Goal: Task Accomplishment & Management: Use online tool/utility

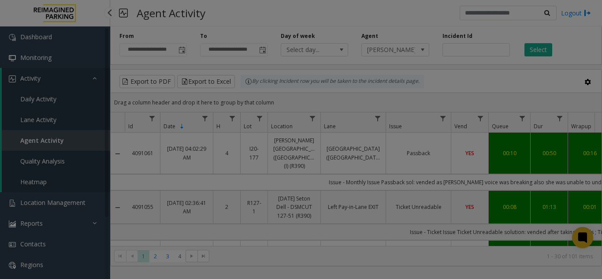
scroll to position [132, 168]
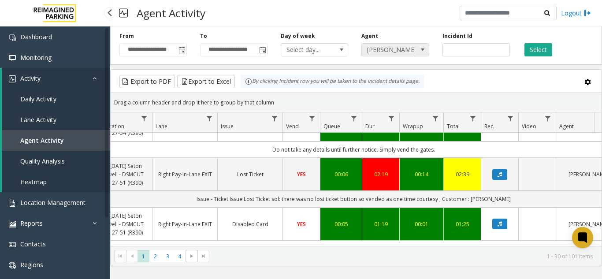
click at [421, 50] on span at bounding box center [422, 49] width 7 height 7
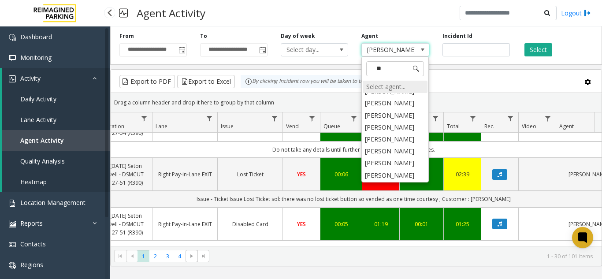
scroll to position [0, 0]
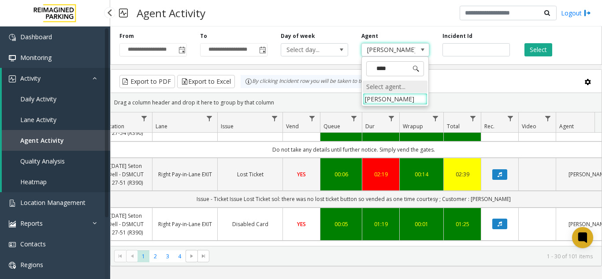
type input "*****"
click at [377, 99] on li "[PERSON_NAME]" at bounding box center [395, 99] width 65 height 12
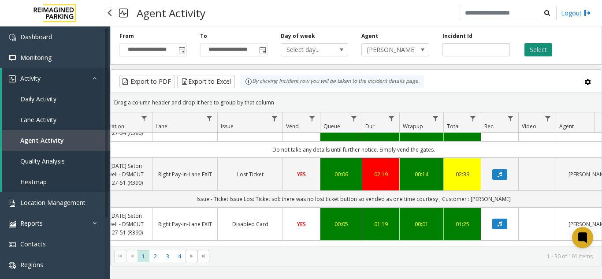
click at [544, 52] on button "Select" at bounding box center [539, 49] width 28 height 13
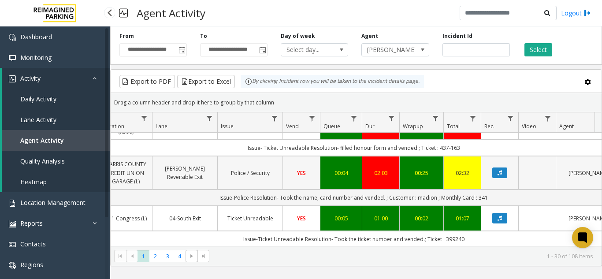
scroll to position [132, 168]
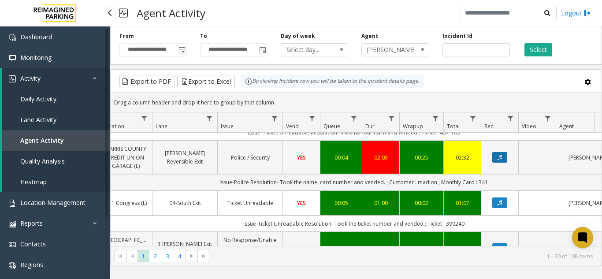
click at [500, 155] on icon "Data table" at bounding box center [500, 157] width 4 height 5
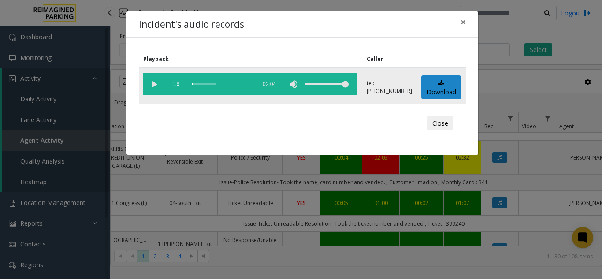
click at [152, 83] on vg-play-pause at bounding box center [154, 84] width 22 height 22
click at [464, 24] on span "×" at bounding box center [463, 22] width 5 height 12
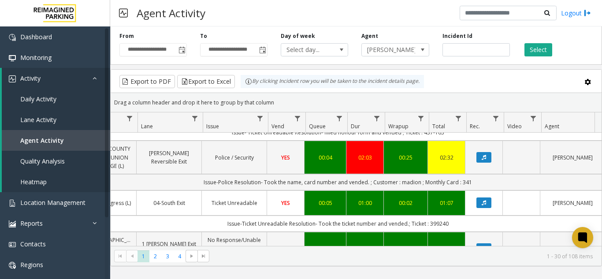
scroll to position [0, 184]
click at [485, 197] on button "Data table" at bounding box center [483, 202] width 15 height 11
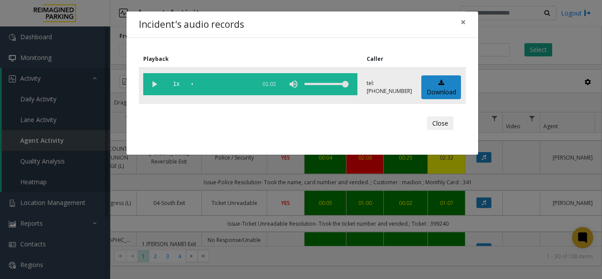
click at [157, 79] on vg-play-pause at bounding box center [154, 84] width 22 height 22
click at [465, 23] on span "×" at bounding box center [463, 22] width 5 height 12
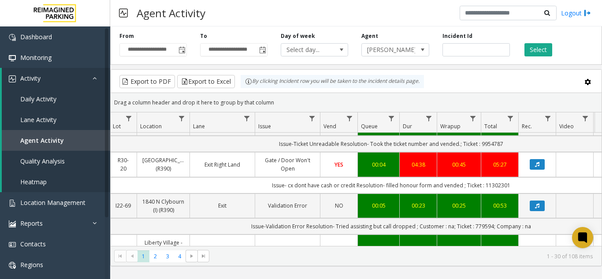
scroll to position [0, 0]
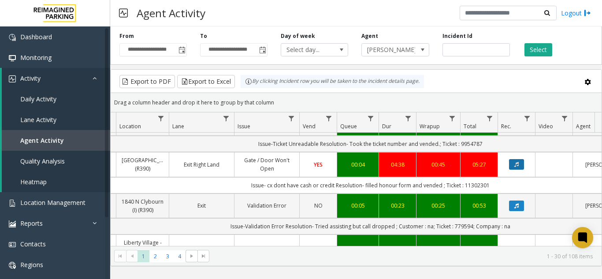
click at [518, 149] on app-root "**********" at bounding box center [301, 139] width 602 height 279
click at [516, 162] on icon "Data table" at bounding box center [516, 164] width 4 height 5
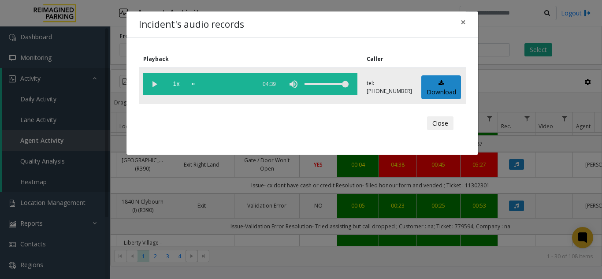
click at [157, 82] on vg-play-pause at bounding box center [154, 84] width 22 height 22
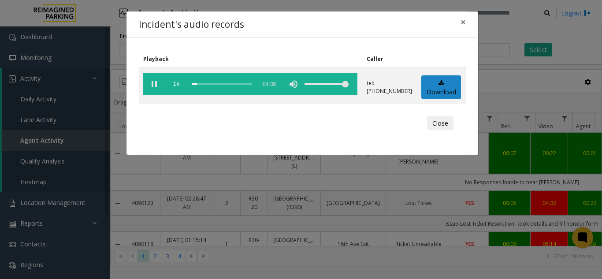
scroll to position [353, 152]
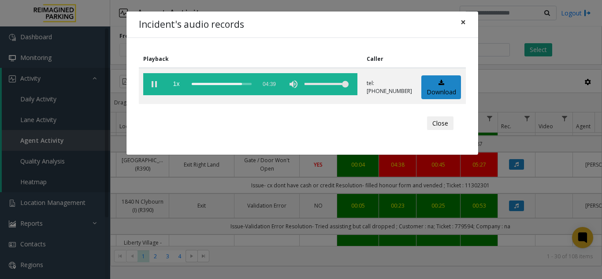
click at [465, 21] on span "×" at bounding box center [463, 22] width 5 height 12
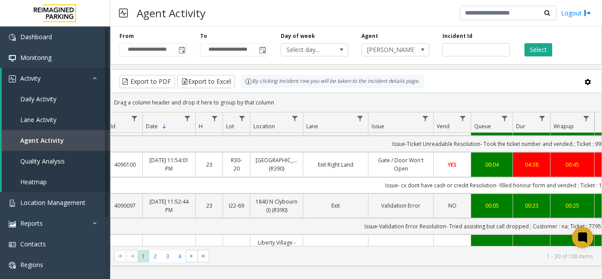
scroll to position [0, 0]
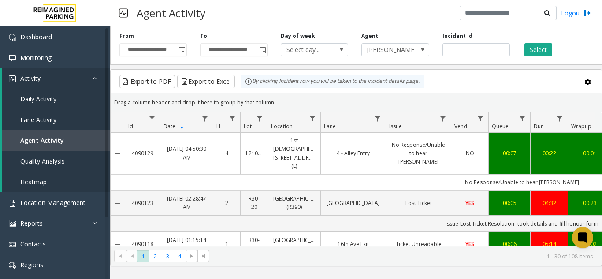
scroll to position [353, 0]
